Goal: Communication & Community: Participate in discussion

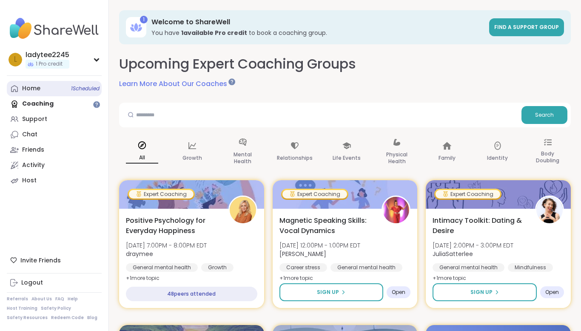
click at [50, 82] on link "Home 1 Scheduled" at bounding box center [54, 88] width 95 height 15
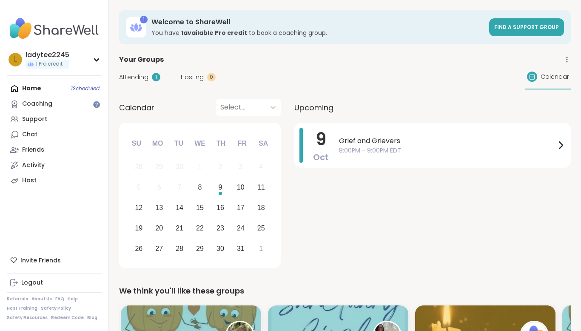
click at [39, 87] on div "Home 1 Scheduled Coaching Support Chat Friends Activity Host" at bounding box center [54, 134] width 95 height 107
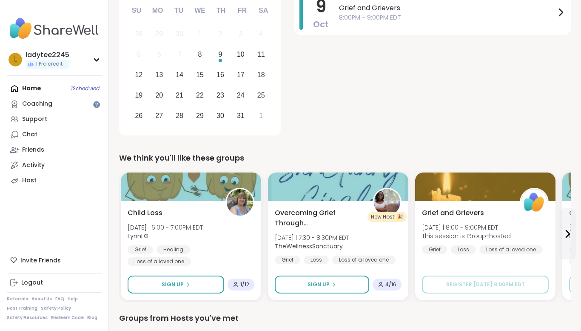
scroll to position [136, 0]
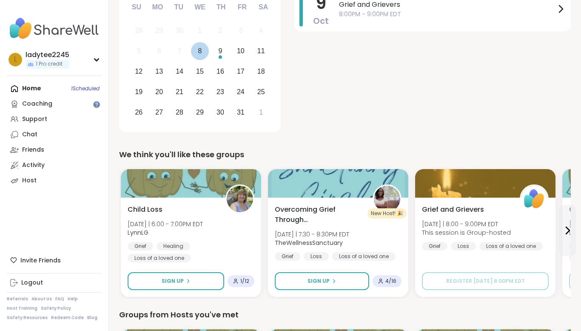
click at [197, 46] on div "8" at bounding box center [200, 51] width 18 height 18
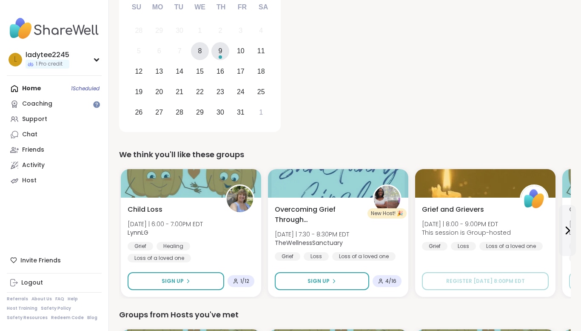
click at [228, 54] on div "9" at bounding box center [221, 51] width 18 height 18
click at [204, 50] on div "8" at bounding box center [200, 51] width 18 height 18
click at [198, 49] on div "8" at bounding box center [200, 50] width 4 height 11
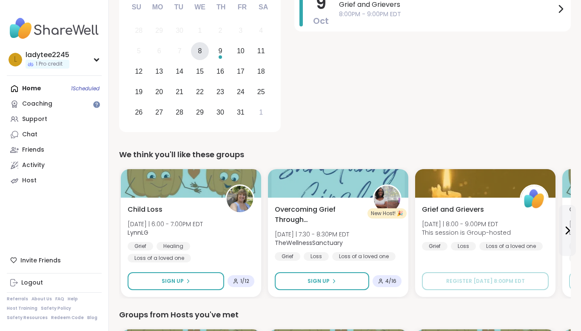
click at [203, 51] on div "8" at bounding box center [200, 51] width 18 height 18
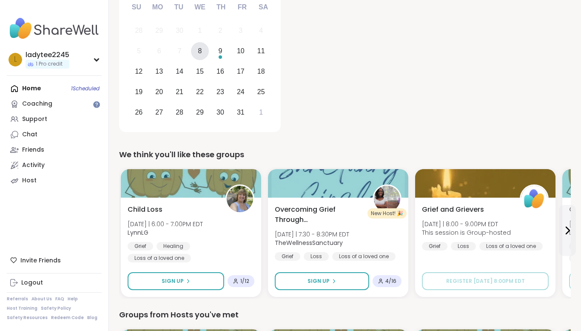
click at [202, 52] on div "8" at bounding box center [200, 51] width 18 height 18
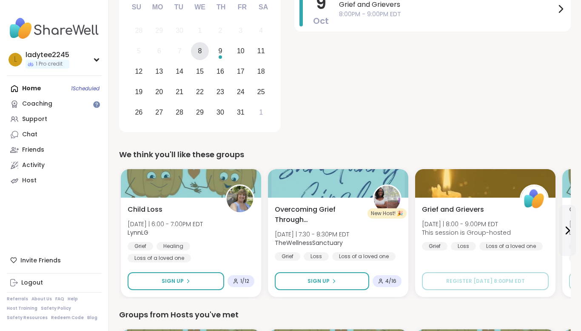
click at [198, 49] on div "8" at bounding box center [200, 50] width 4 height 11
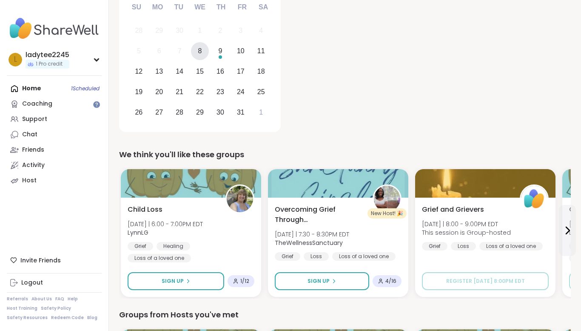
click at [198, 49] on div "8" at bounding box center [200, 50] width 4 height 11
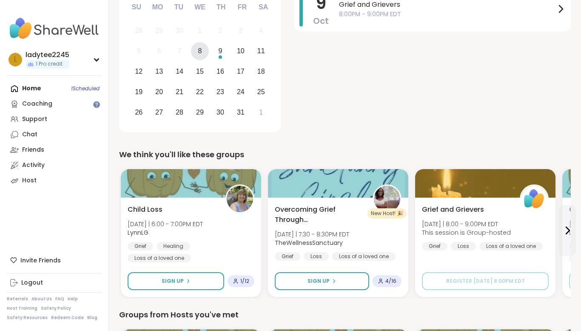
click at [198, 51] on div "8" at bounding box center [200, 50] width 4 height 11
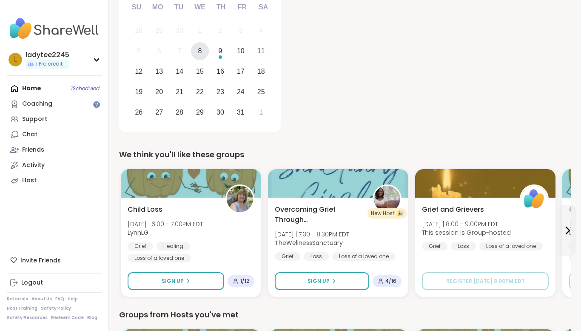
click at [34, 84] on div "Home 1 Scheduled Coaching Support Chat Friends Activity Host" at bounding box center [54, 134] width 95 height 107
click at [575, 235] on button at bounding box center [567, 230] width 17 height 51
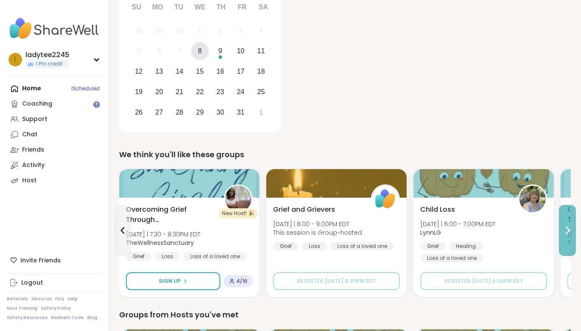
click at [575, 235] on button at bounding box center [567, 230] width 17 height 51
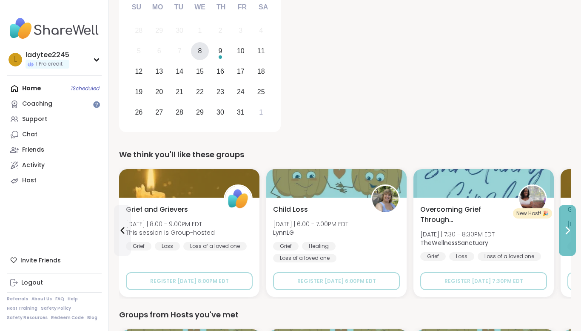
click at [575, 235] on button at bounding box center [567, 230] width 17 height 51
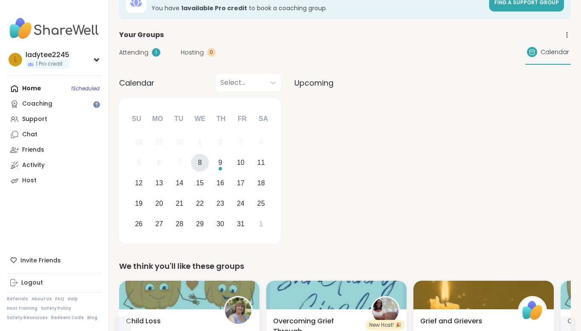
scroll to position [0, 0]
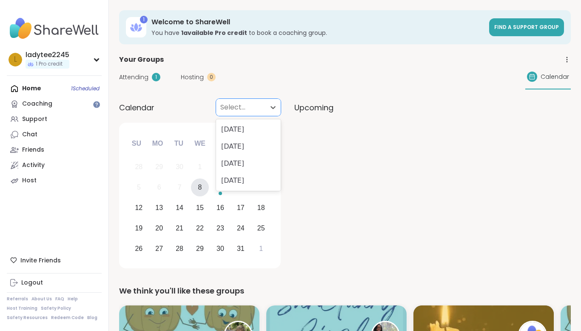
click at [241, 109] on div at bounding box center [240, 107] width 41 height 12
click at [351, 114] on div "Upcoming" at bounding box center [432, 107] width 277 height 17
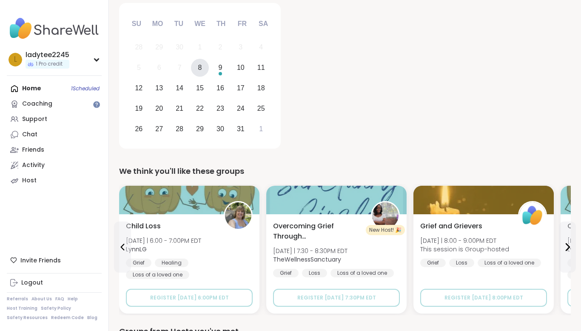
scroll to position [121, 0]
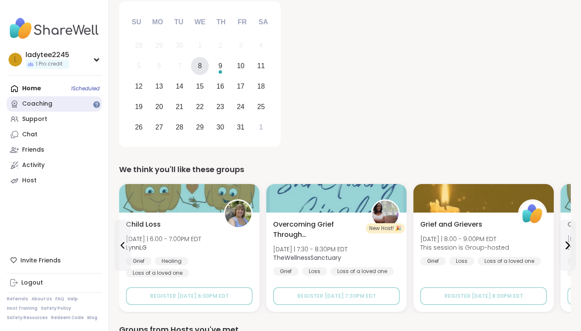
click at [33, 104] on div "Coaching" at bounding box center [37, 104] width 30 height 9
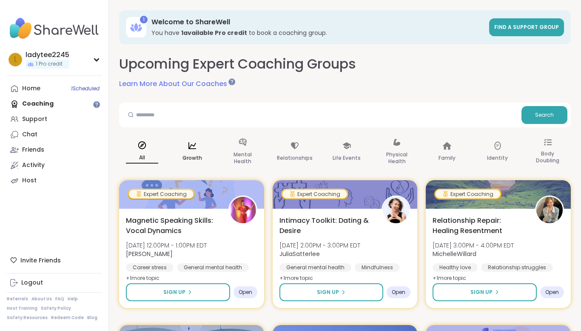
click at [193, 156] on p "Growth" at bounding box center [193, 158] width 20 height 10
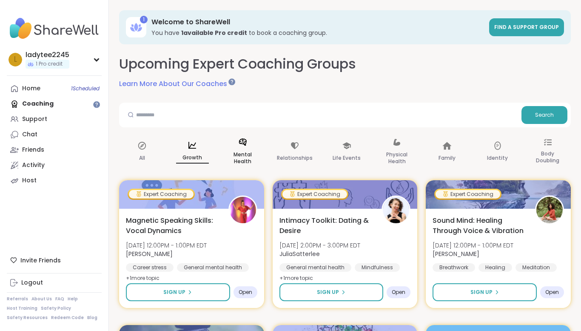
click at [244, 150] on p "Mental Health" at bounding box center [243, 157] width 32 height 17
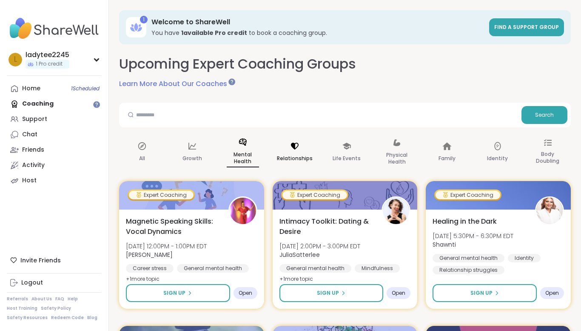
click at [294, 134] on div "Relationships" at bounding box center [294, 152] width 49 height 43
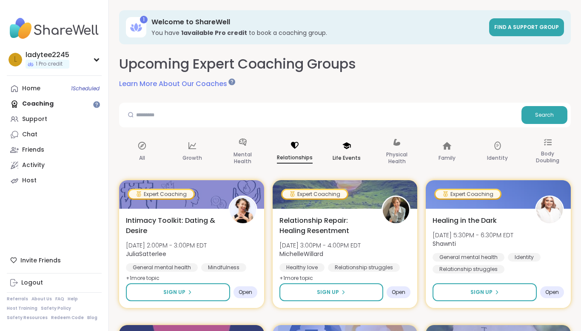
click at [337, 146] on div "Life Events" at bounding box center [347, 152] width 46 height 43
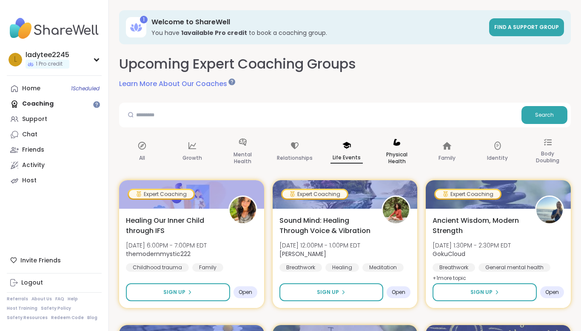
click at [403, 145] on div "Physical Health" at bounding box center [397, 152] width 46 height 43
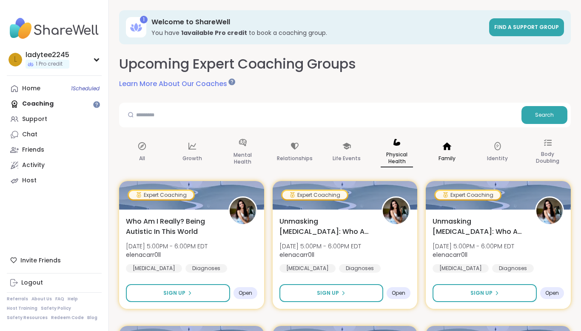
click at [444, 151] on div "Family" at bounding box center [447, 152] width 46 height 43
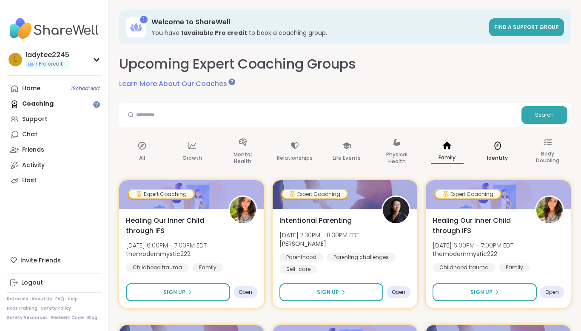
click at [499, 150] on icon at bounding box center [497, 145] width 9 height 9
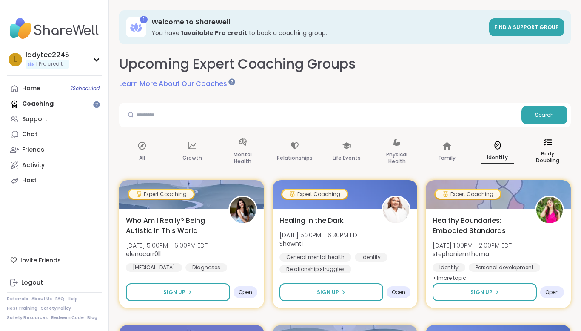
click at [550, 159] on p "Body Doubling" at bounding box center [548, 157] width 32 height 17
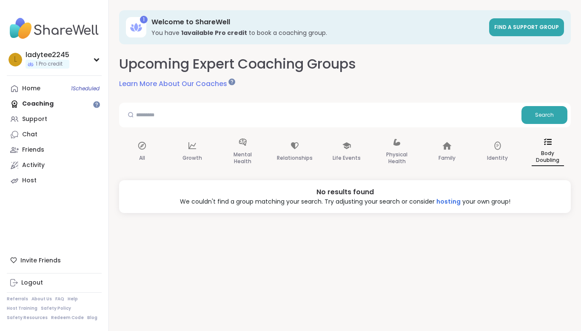
click at [23, 101] on div "Home 1 Scheduled Coaching Support Chat Friends Activity Host" at bounding box center [54, 134] width 95 height 107
click at [51, 139] on link "Chat" at bounding box center [54, 134] width 95 height 15
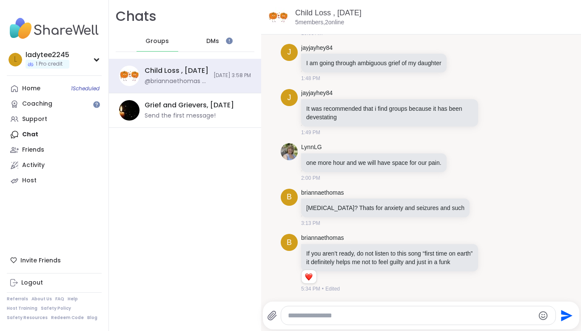
click at [427, 6] on div "Child Loss , [DATE] 5 members, 2 online" at bounding box center [421, 17] width 320 height 34
